Goal: Task Accomplishment & Management: Manage account settings

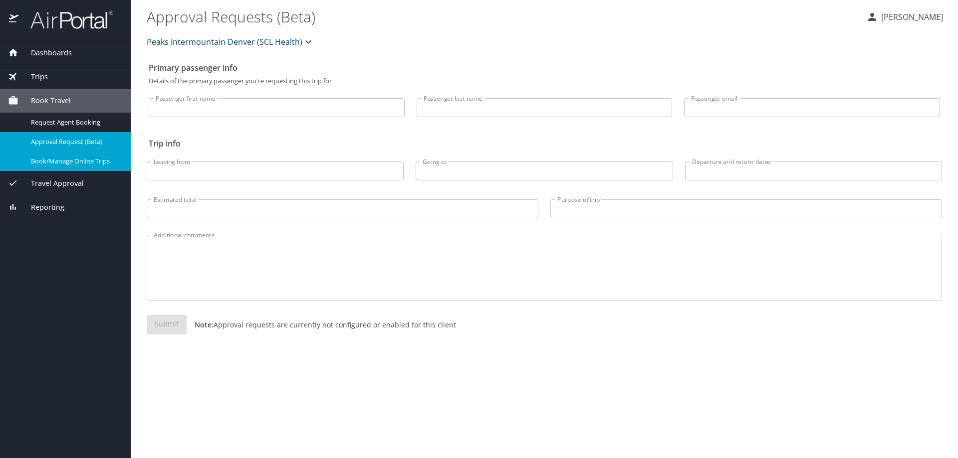
click at [59, 161] on span "Book/Manage Online Trips" at bounding box center [75, 161] width 88 height 9
click at [40, 52] on span "Dashboards" at bounding box center [44, 52] width 53 height 11
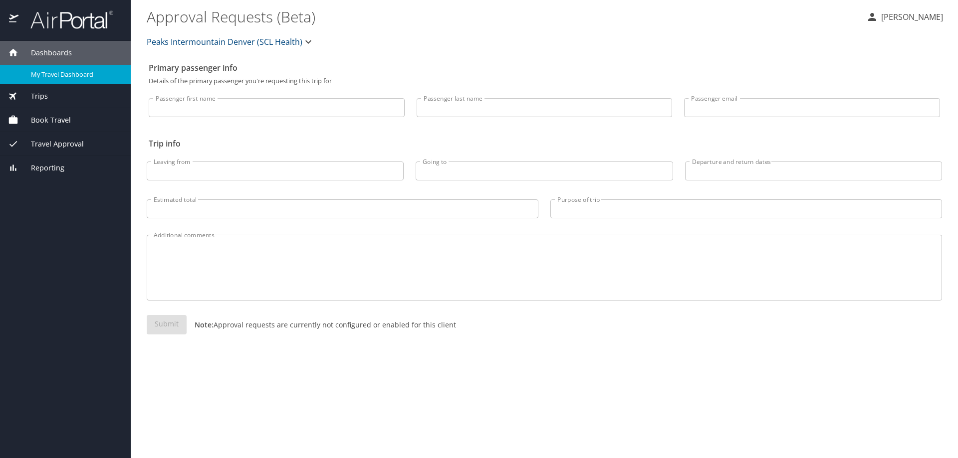
click at [63, 74] on span "My Travel Dashboard" at bounding box center [75, 74] width 88 height 9
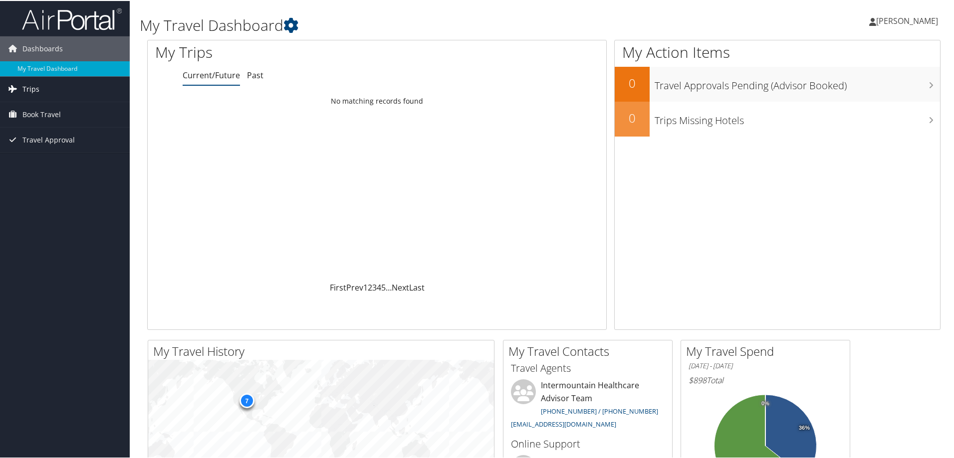
click at [44, 84] on link "Trips" at bounding box center [65, 88] width 130 height 25
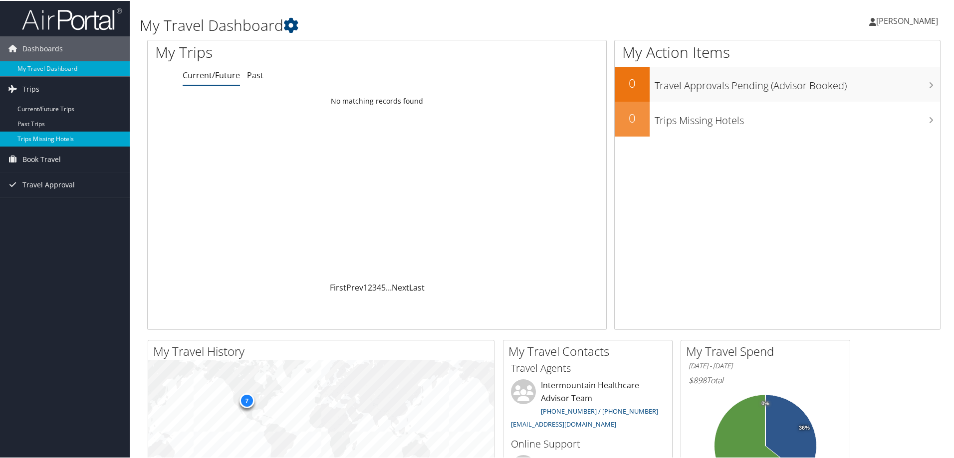
click at [49, 134] on link "Trips Missing Hotels" at bounding box center [65, 138] width 130 height 15
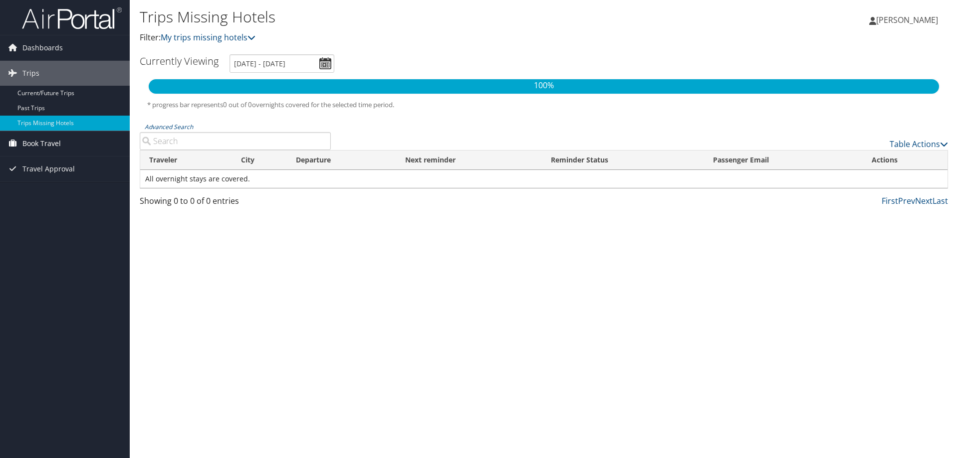
click at [39, 147] on span "Book Travel" at bounding box center [41, 143] width 38 height 25
click at [44, 192] on link "Book/Manage Online Trips" at bounding box center [65, 193] width 130 height 15
